Goal: Information Seeking & Learning: Learn about a topic

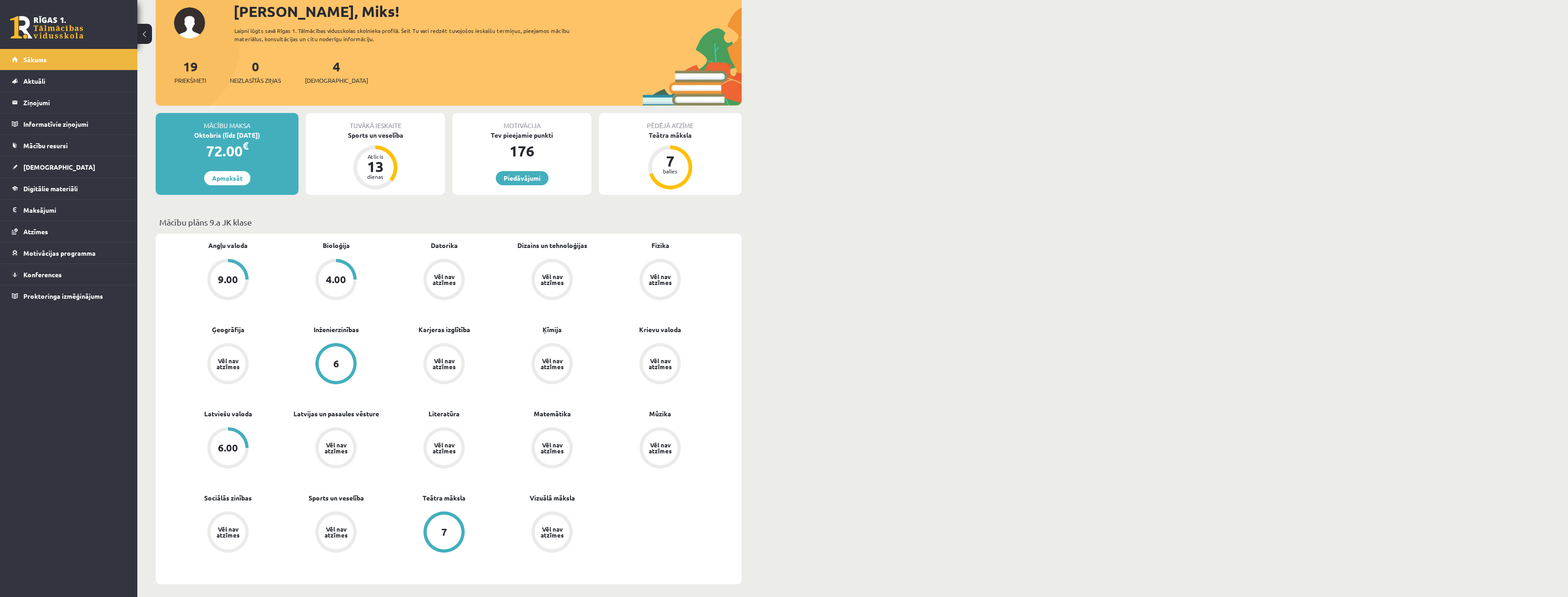
scroll to position [46, 0]
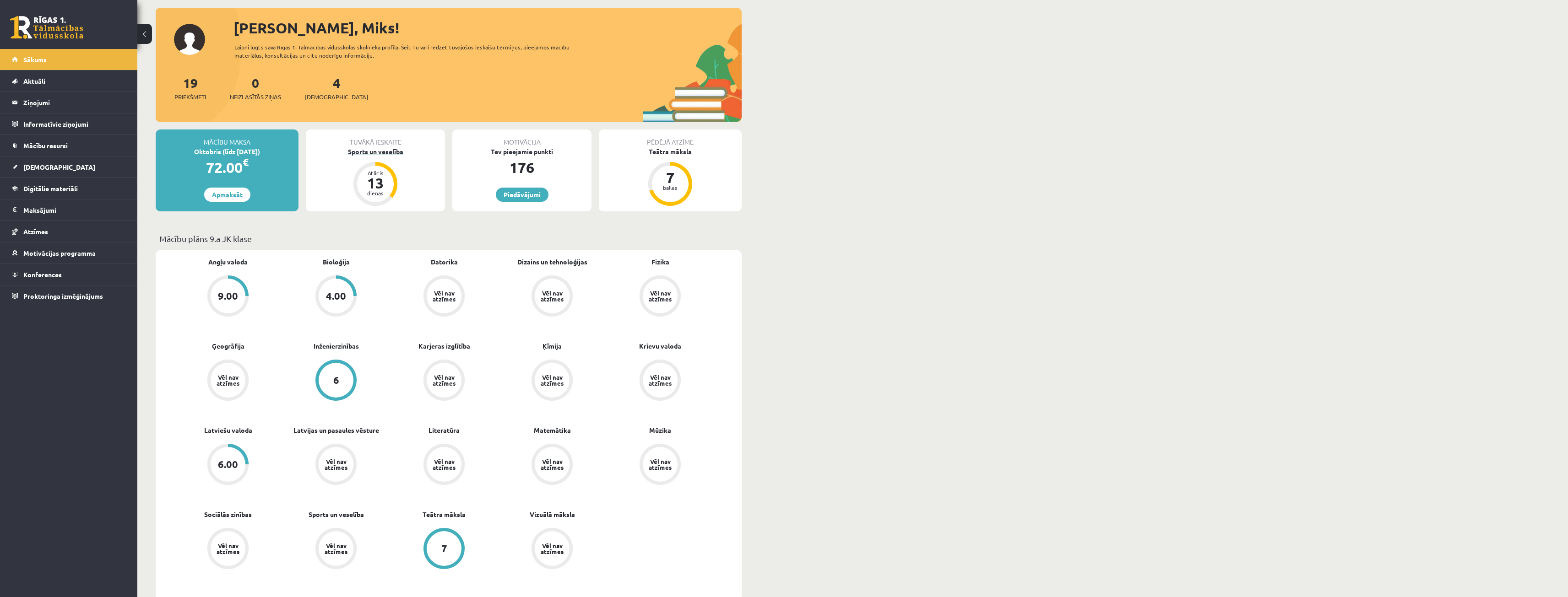
click at [371, 149] on div "Sports un veselība" at bounding box center [375, 152] width 139 height 10
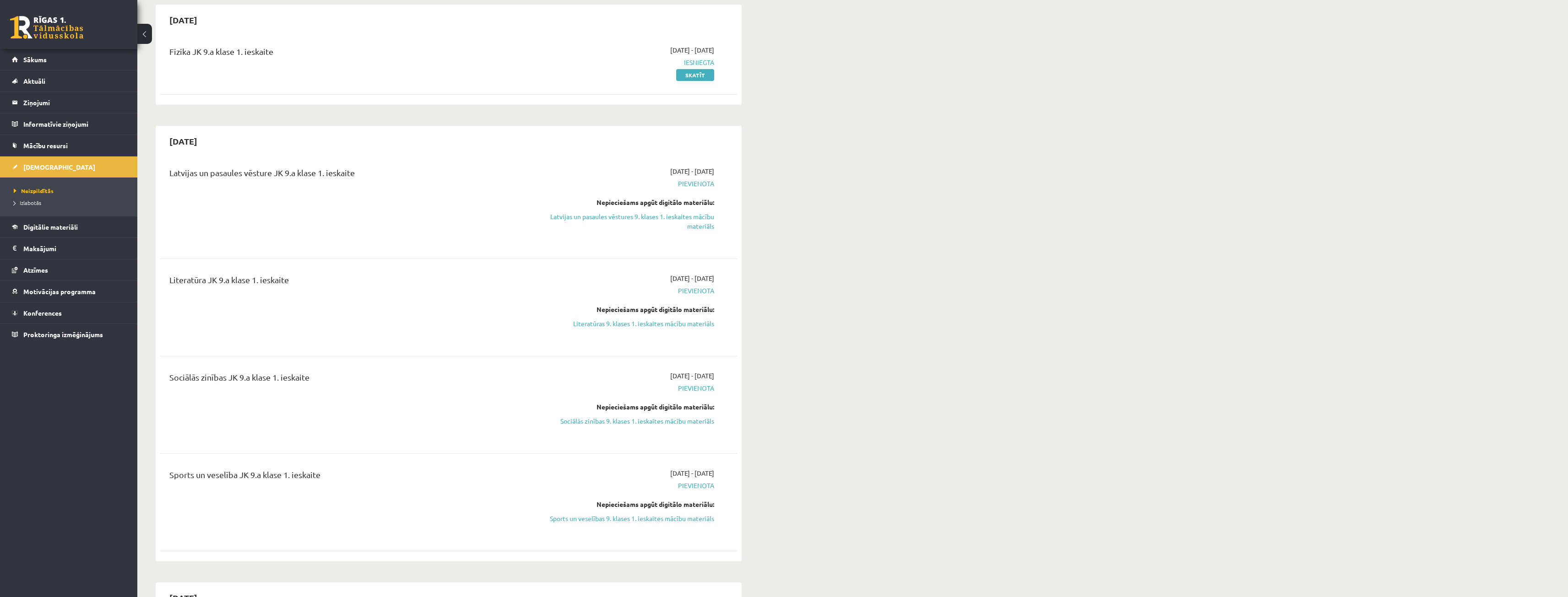
scroll to position [92, 0]
click at [676, 315] on link "Literatūras 9. klases 1. ieskaites mācību materiāls" at bounding box center [628, 318] width 172 height 10
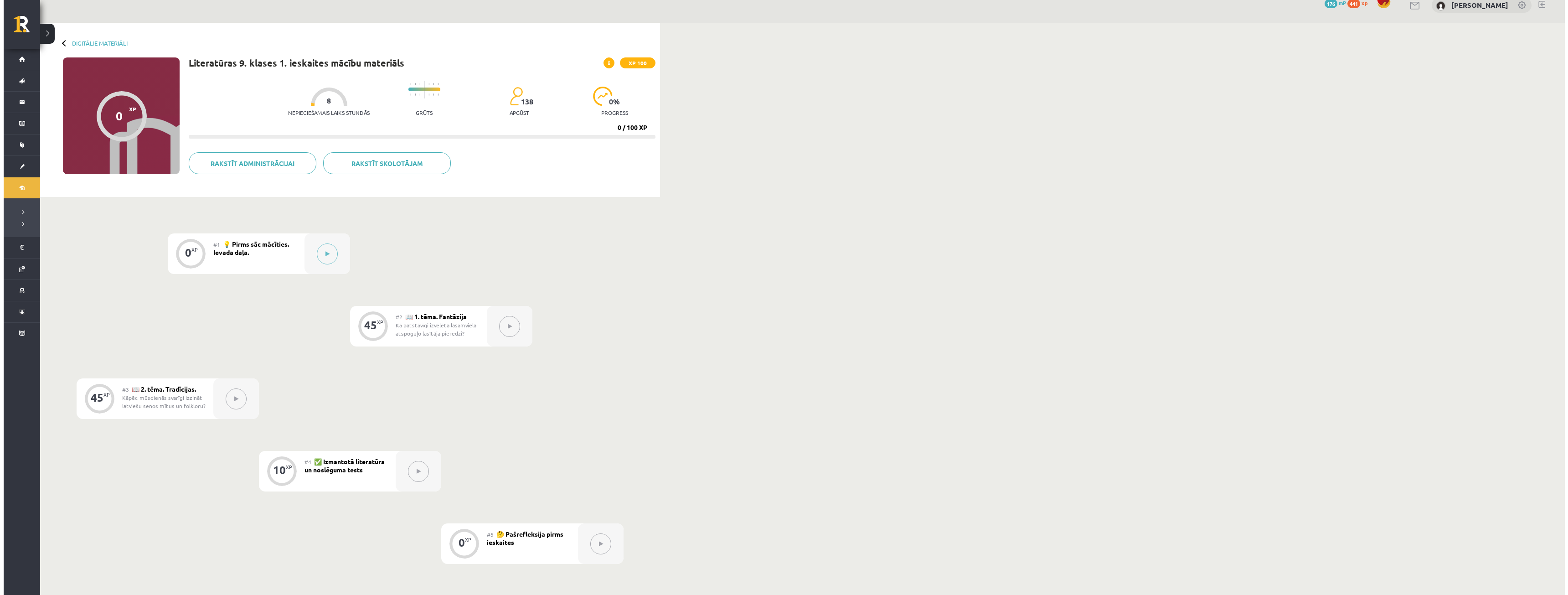
scroll to position [46, 0]
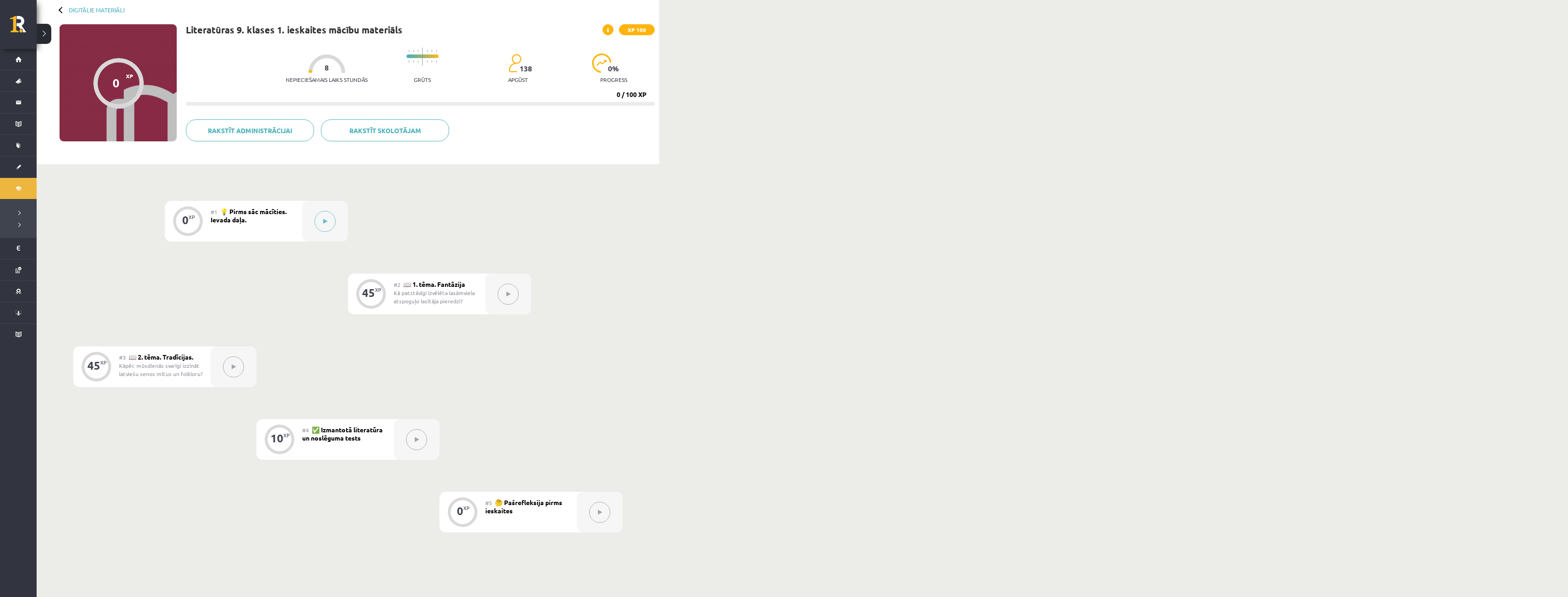
click at [351, 219] on div "0 XP #1 💡 Pirms sāc mācīties. Ievada daļa. 45 XP #2 📖 1. tēma. Fantāzija Kā pat…" at bounding box center [348, 367] width 550 height 332
click at [336, 221] on div at bounding box center [325, 221] width 46 height 41
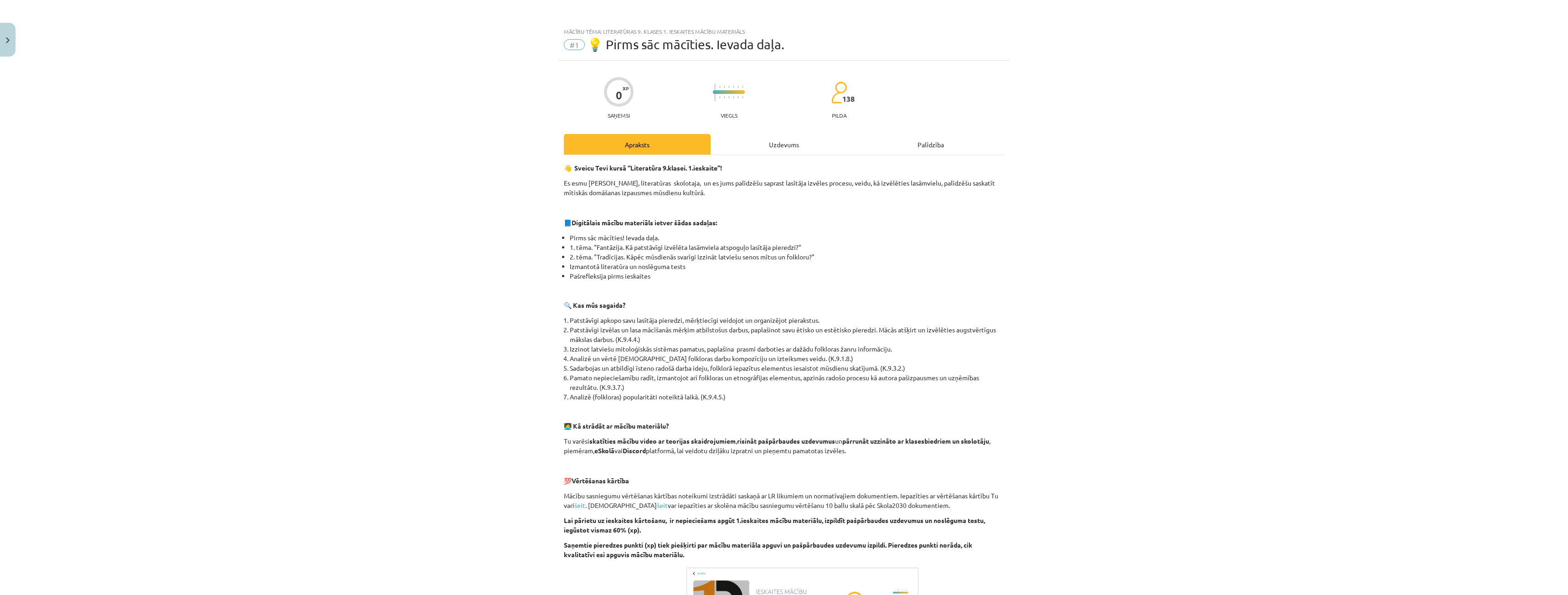
scroll to position [161, 0]
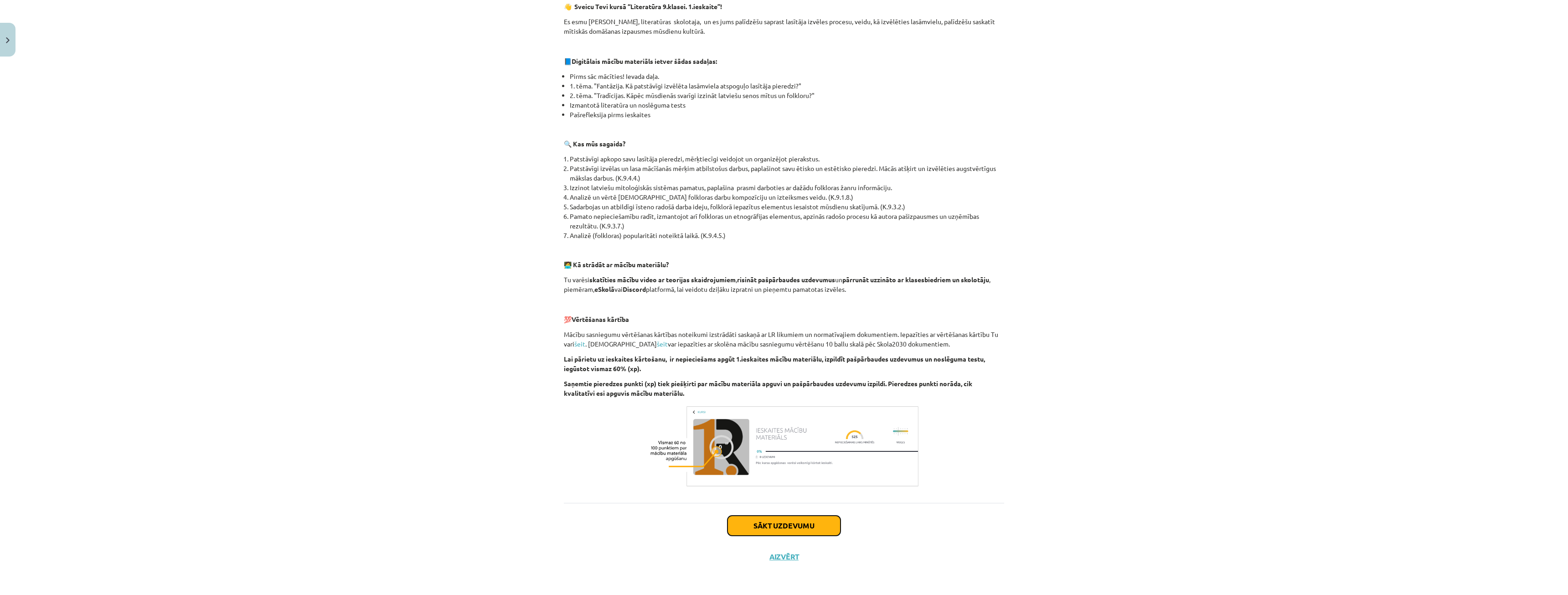
click at [794, 533] on button "Sākt uzdevumu" at bounding box center [784, 526] width 113 height 20
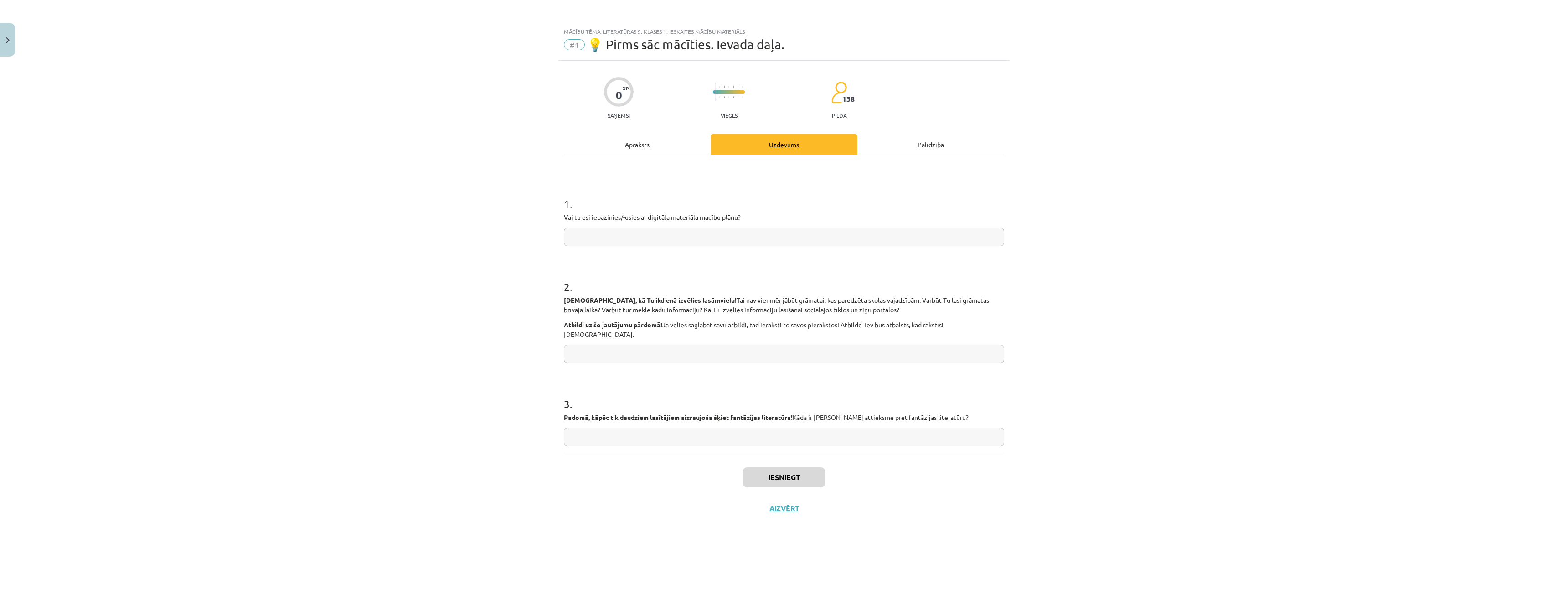
click at [634, 237] on input "text" at bounding box center [783, 237] width 440 height 19
click at [651, 138] on div "Apraksts" at bounding box center [637, 144] width 147 height 21
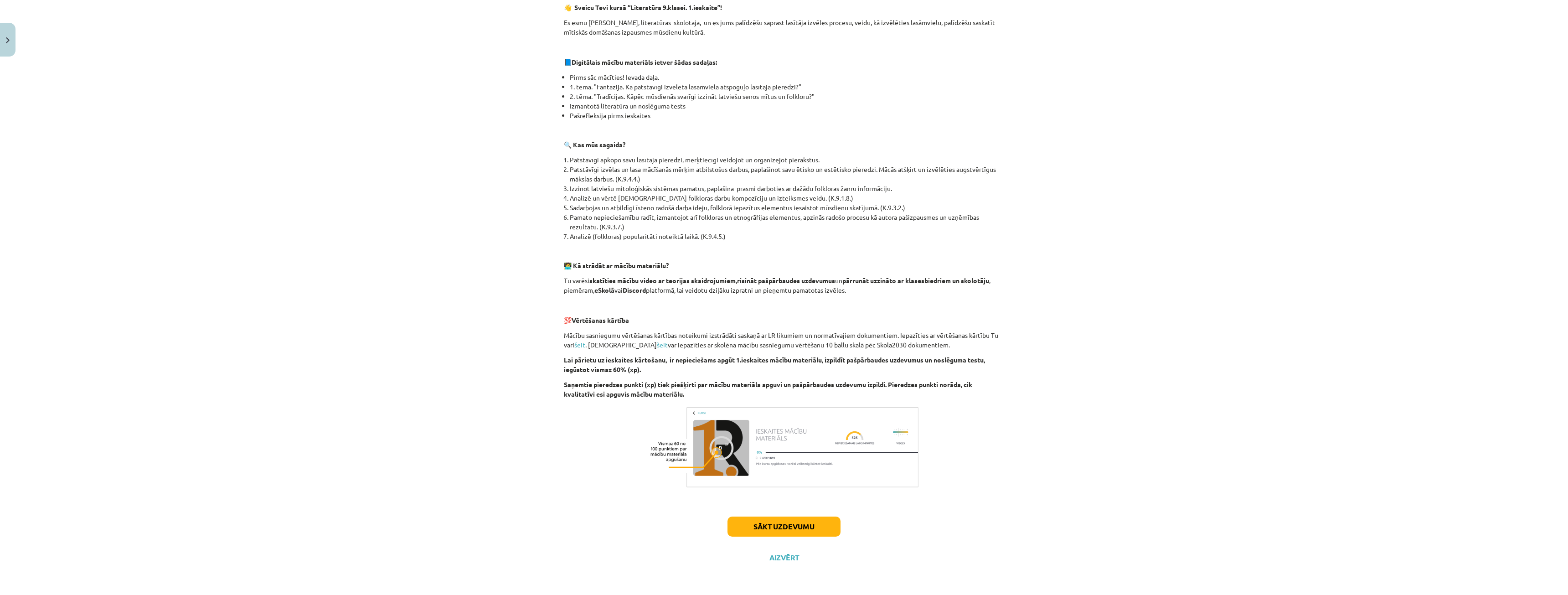
scroll to position [161, 0]
click at [803, 528] on button "Sākt uzdevumu" at bounding box center [784, 526] width 113 height 20
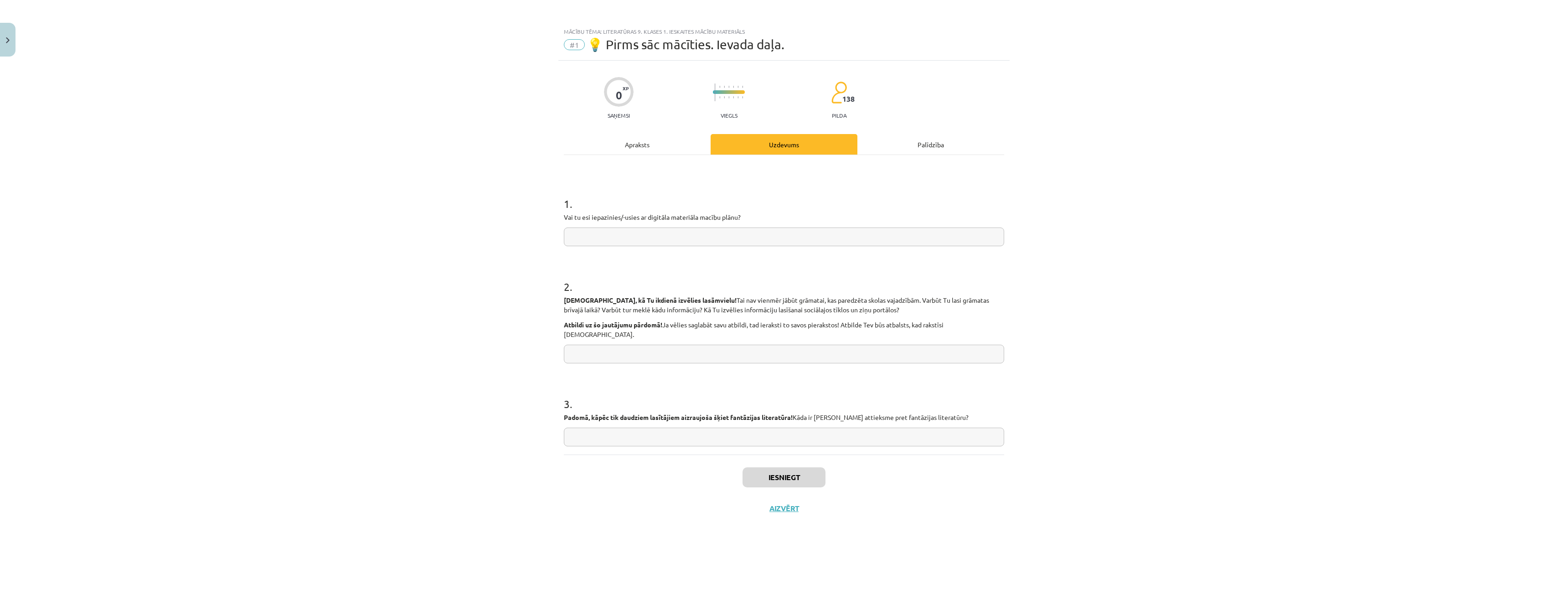
scroll to position [0, 0]
click at [684, 239] on input "text" at bounding box center [783, 237] width 440 height 19
type input "*"
type input "**"
click at [684, 345] on input "text" at bounding box center [783, 354] width 440 height 19
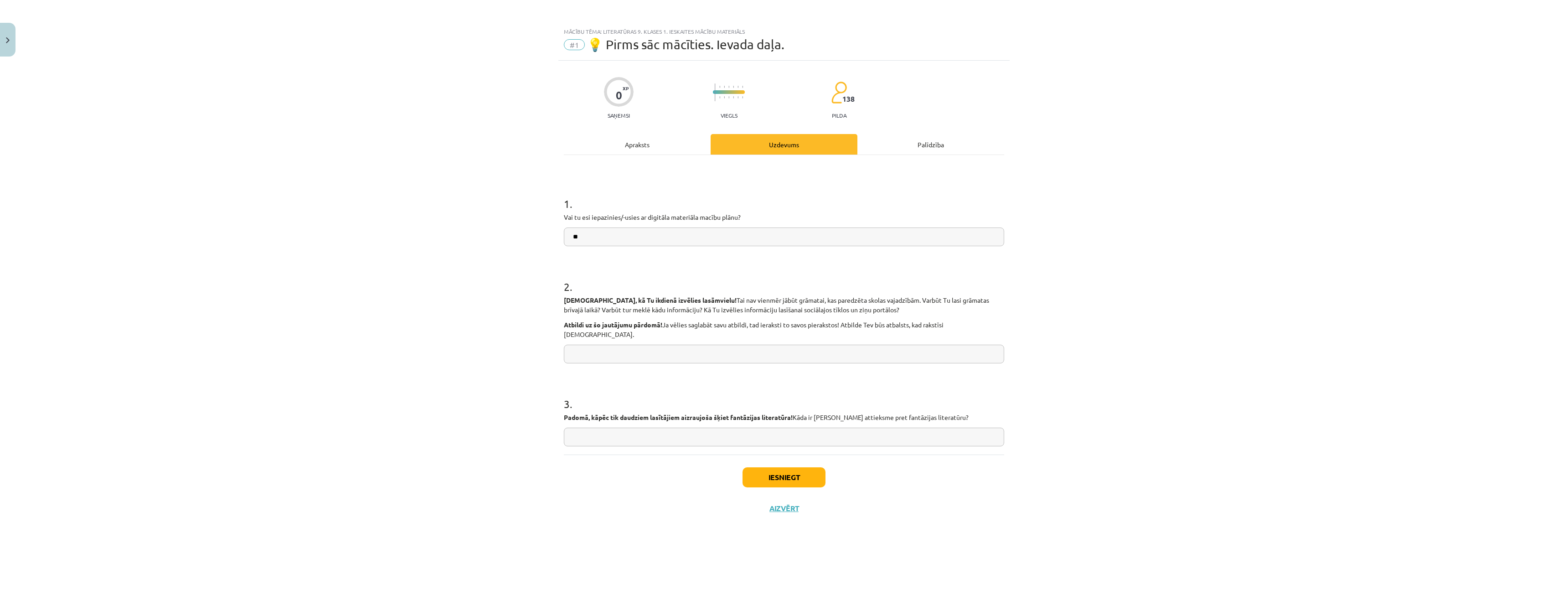
click at [723, 428] on input "text" at bounding box center [783, 437] width 440 height 19
click at [630, 428] on input "text" at bounding box center [783, 437] width 440 height 19
click at [625, 348] on input "text" at bounding box center [783, 354] width 440 height 19
click at [631, 345] on input "text" at bounding box center [783, 354] width 440 height 19
type input "*"
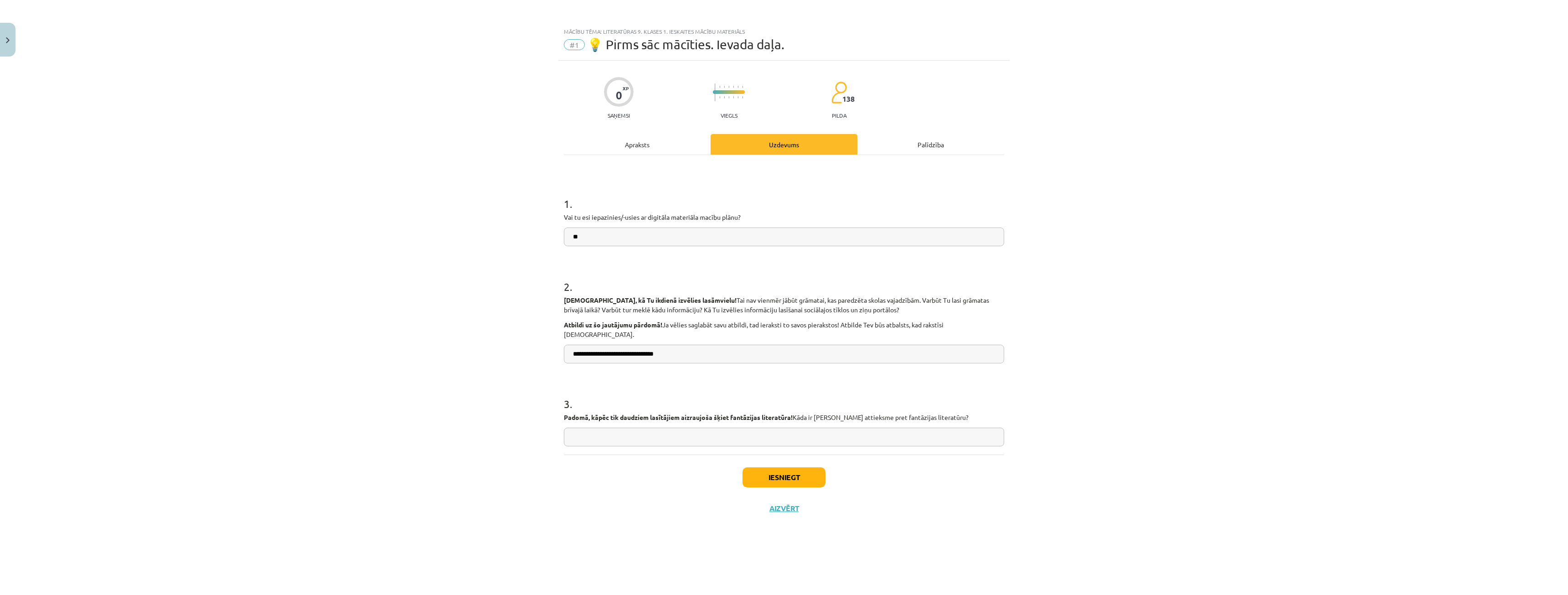
type input "**********"
click at [625, 428] on input "text" at bounding box center [783, 437] width 440 height 19
type input "**********"
click at [771, 470] on button "Iesniegt" at bounding box center [784, 477] width 83 height 20
click at [801, 511] on button "Nākamā nodarbība" at bounding box center [784, 514] width 89 height 21
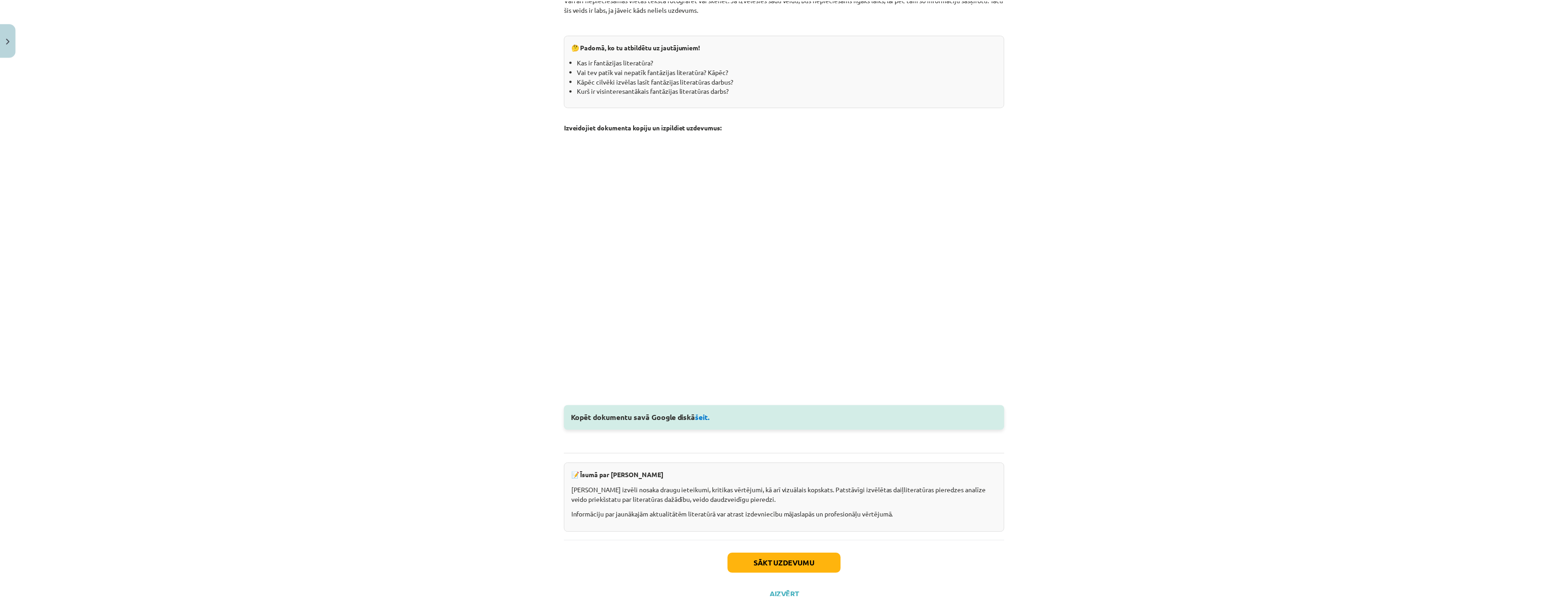
scroll to position [947, 0]
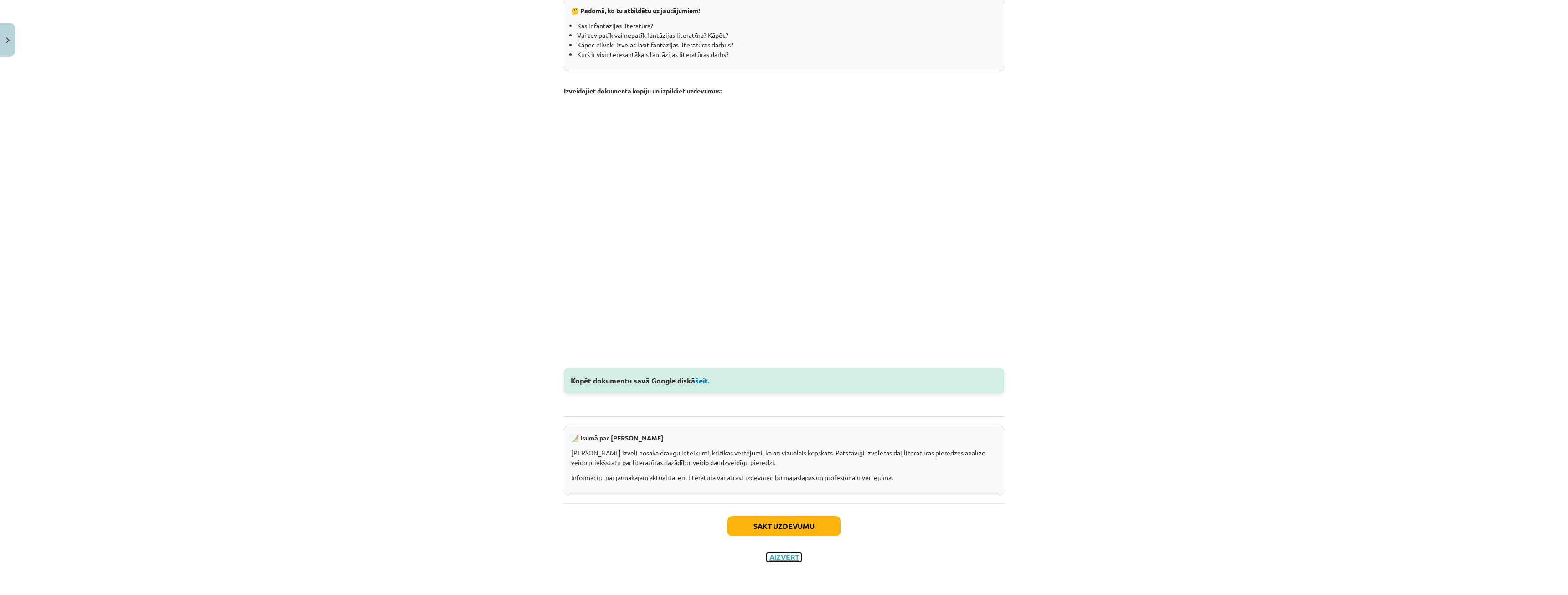
click at [788, 557] on button "Aizvērt" at bounding box center [784, 557] width 35 height 9
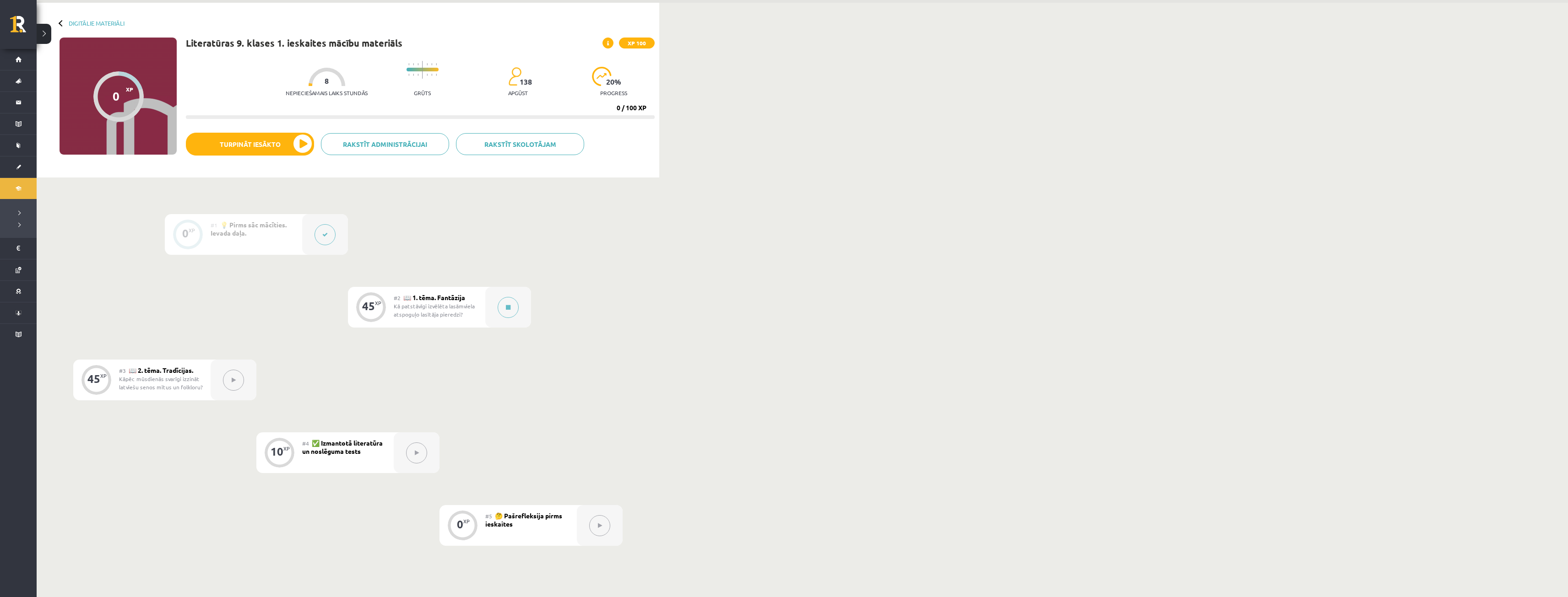
scroll to position [0, 0]
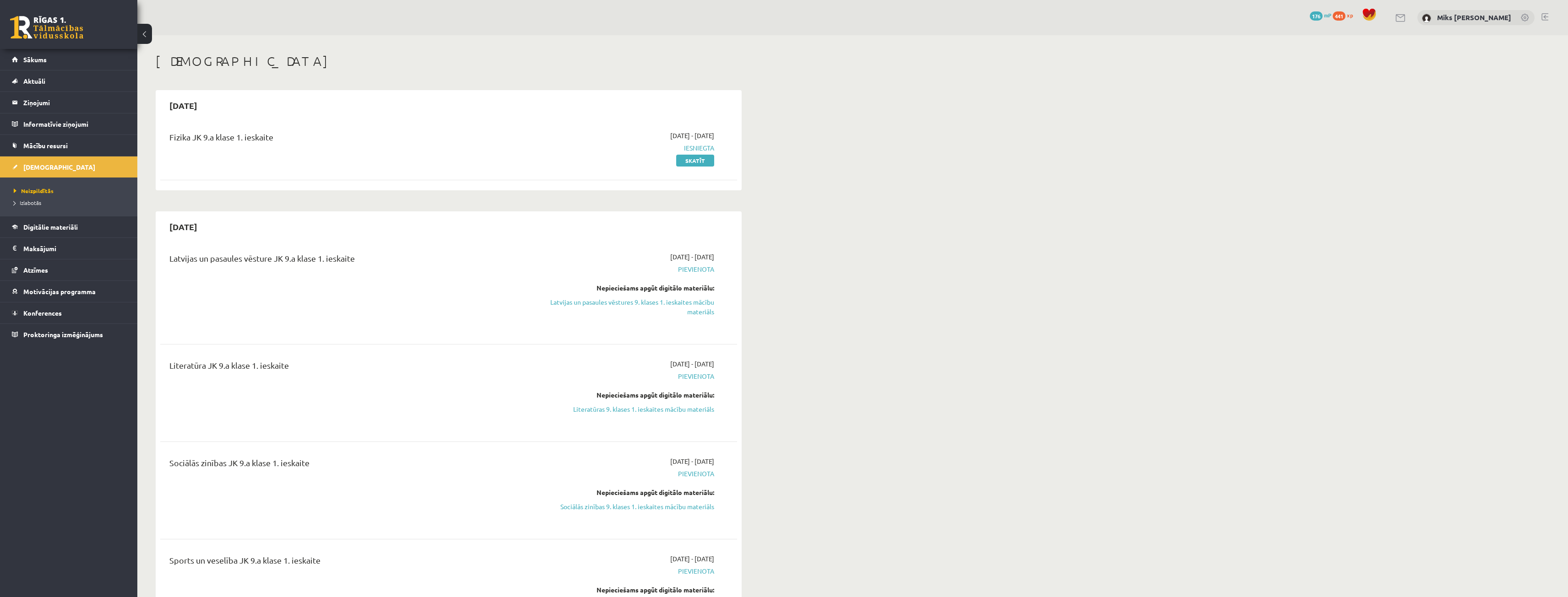
scroll to position [92, 0]
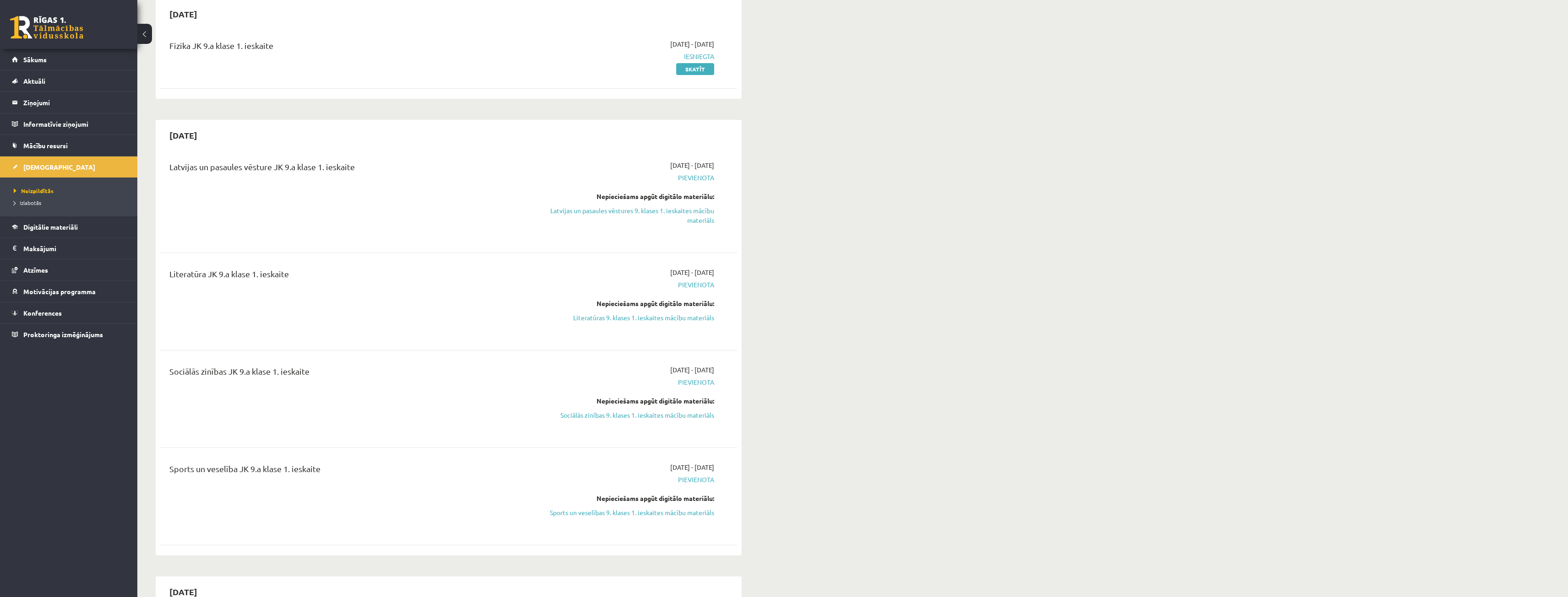
click at [653, 211] on link "Latvijas un pasaules vēstures 9. klases 1. ieskaites mācību materiāls" at bounding box center [628, 215] width 172 height 19
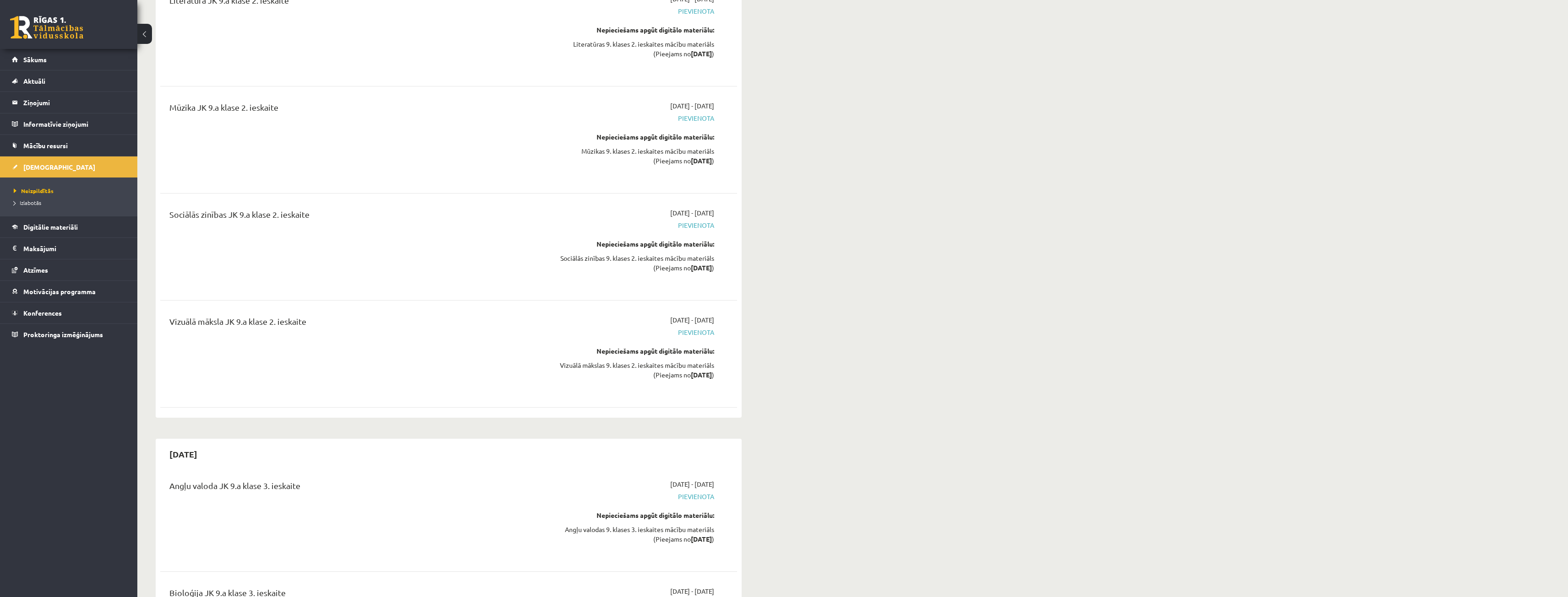
scroll to position [3981, 0]
